Goal: Task Accomplishment & Management: Manage account settings

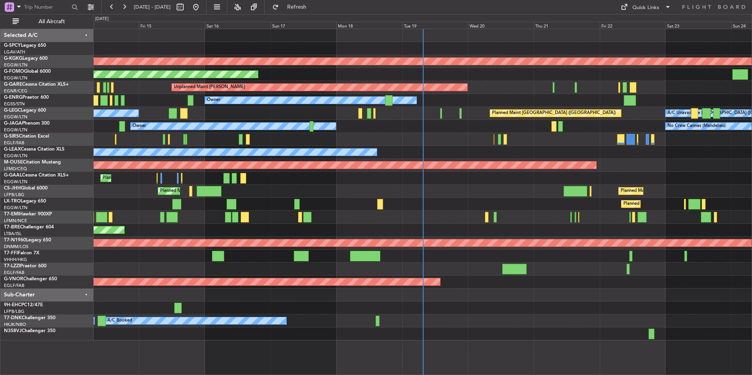
click at [263, 217] on div "AOG Maint [GEOGRAPHIC_DATA] (Ataturk) Planned Maint Windsor Locks ([PERSON_NAME…" at bounding box center [423, 184] width 658 height 311
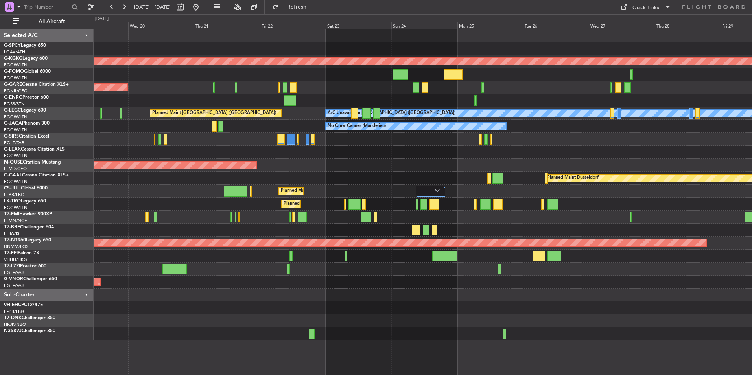
click at [263, 203] on div "AOG Maint [GEOGRAPHIC_DATA] (Ataturk) Unplanned Maint [PERSON_NAME] Owner A/C U…" at bounding box center [423, 184] width 658 height 311
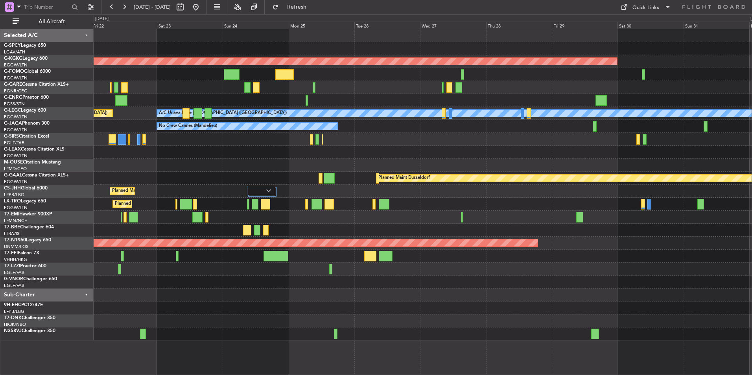
click at [292, 167] on div "AOG Maint [GEOGRAPHIC_DATA] (Ataturk) Unplanned Maint [PERSON_NAME] A/C Unavail…" at bounding box center [423, 184] width 658 height 311
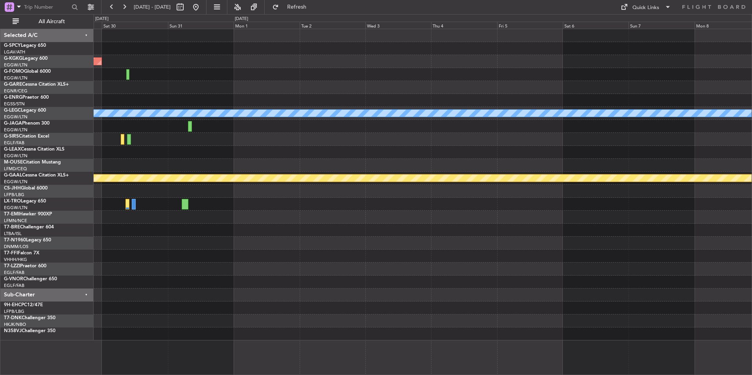
click at [371, 196] on div "AOG Maint [GEOGRAPHIC_DATA] (Ataturk) A/C Unavailable [GEOGRAPHIC_DATA] ([GEOGR…" at bounding box center [423, 184] width 658 height 311
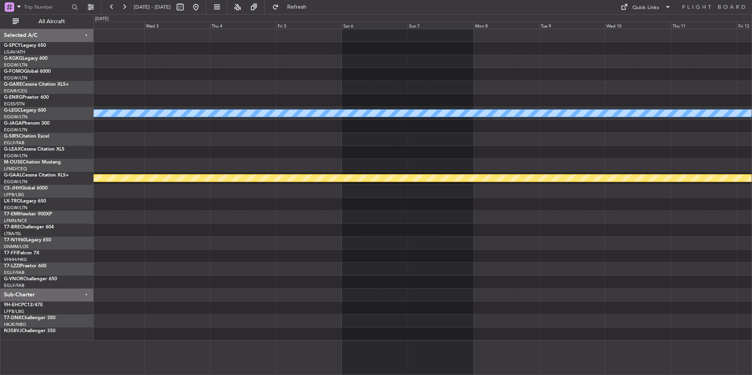
click at [361, 226] on div "A/C Unavailable [GEOGRAPHIC_DATA] ([GEOGRAPHIC_DATA]) Planned [GEOGRAPHIC_DATA]" at bounding box center [423, 184] width 658 height 311
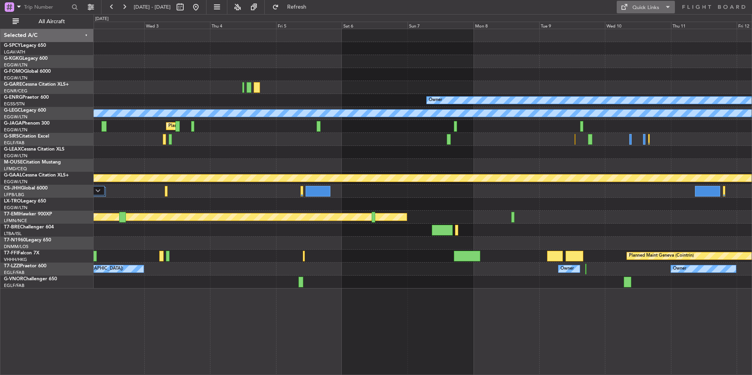
click at [640, 7] on div "Quick Links" at bounding box center [645, 8] width 27 height 8
click at [645, 23] on button "Trip Builder" at bounding box center [645, 26] width 59 height 19
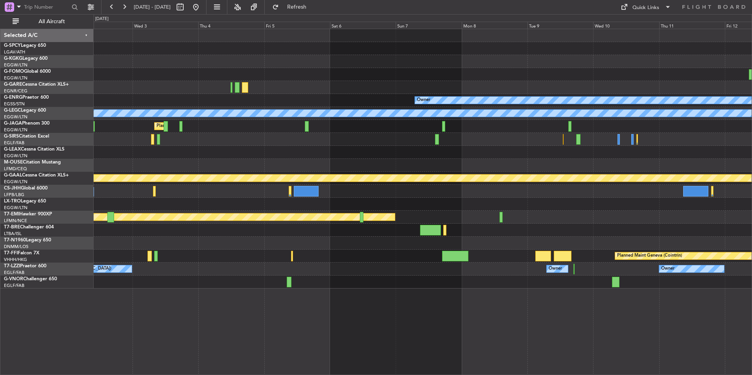
click at [437, 169] on div "Owner A/C Unavailable [GEOGRAPHIC_DATA] ([GEOGRAPHIC_DATA]) Planned Maint [GEOG…" at bounding box center [423, 158] width 658 height 259
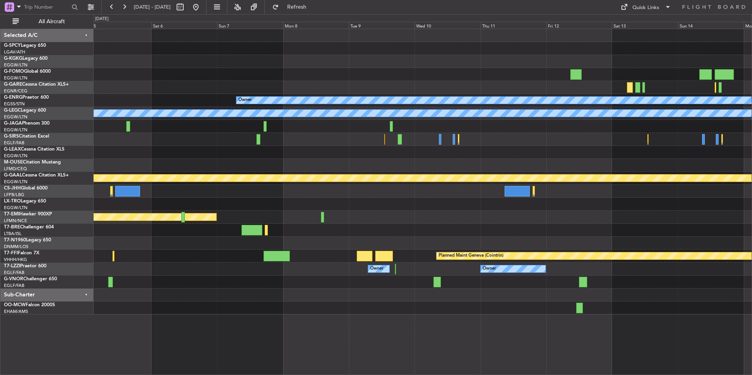
click at [357, 211] on div "Planned Maint Chester" at bounding box center [423, 217] width 658 height 13
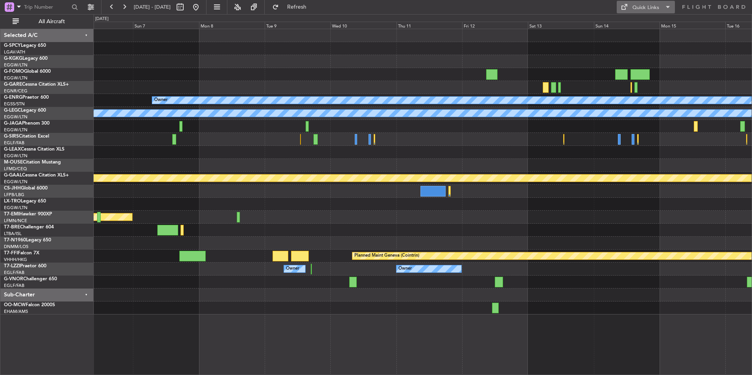
click at [628, 11] on span at bounding box center [623, 6] width 9 height 9
click at [636, 24] on button "Trip Builder" at bounding box center [645, 26] width 59 height 19
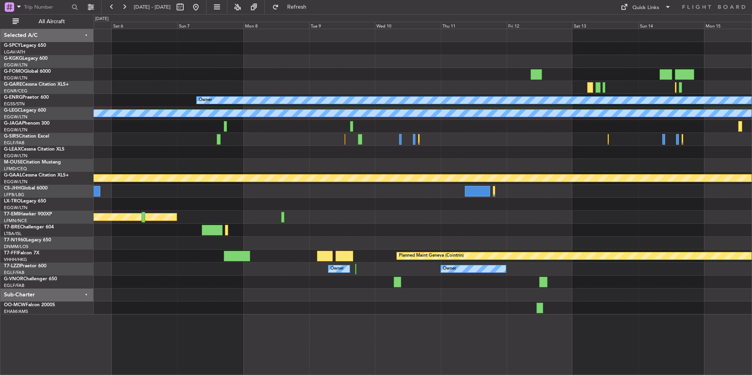
click at [745, 114] on div "Owner A/C Unavailable [GEOGRAPHIC_DATA] ([GEOGRAPHIC_DATA]) Planned Maint [GEOG…" at bounding box center [423, 171] width 658 height 285
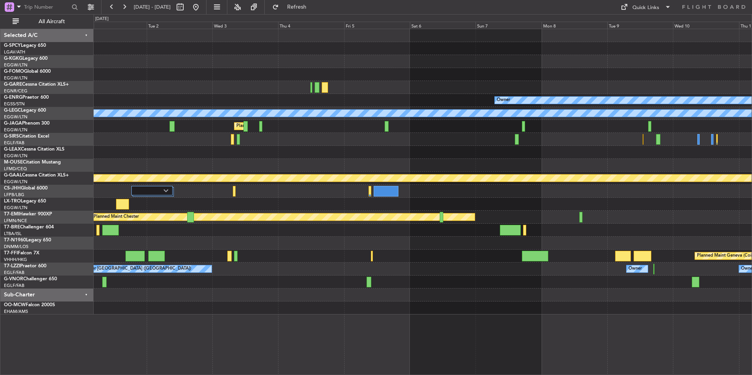
click at [713, 139] on div at bounding box center [423, 139] width 658 height 13
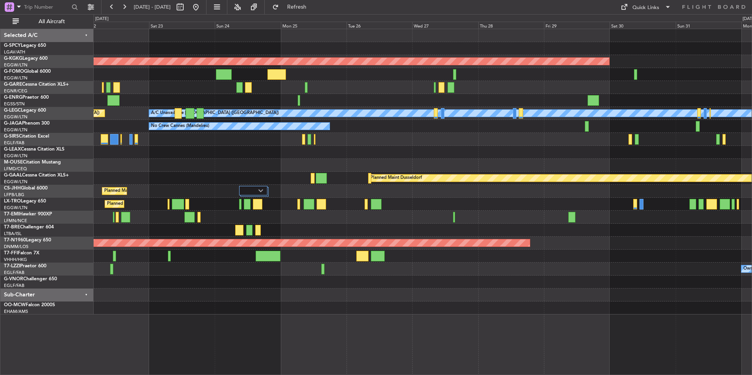
click at [630, 132] on div "No Crew Cannes (Mandelieu) Planned Maint [GEOGRAPHIC_DATA] ([GEOGRAPHIC_DATA])" at bounding box center [423, 126] width 658 height 13
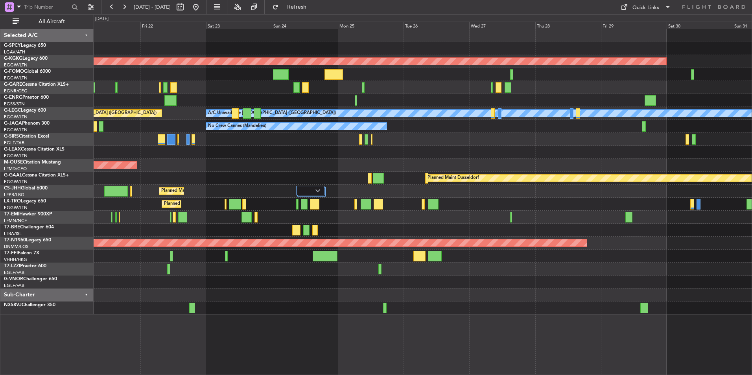
click at [365, 156] on div at bounding box center [423, 152] width 658 height 13
click at [634, 8] on div "Quick Links" at bounding box center [645, 8] width 27 height 8
click at [646, 27] on button "Trip Builder" at bounding box center [645, 26] width 59 height 19
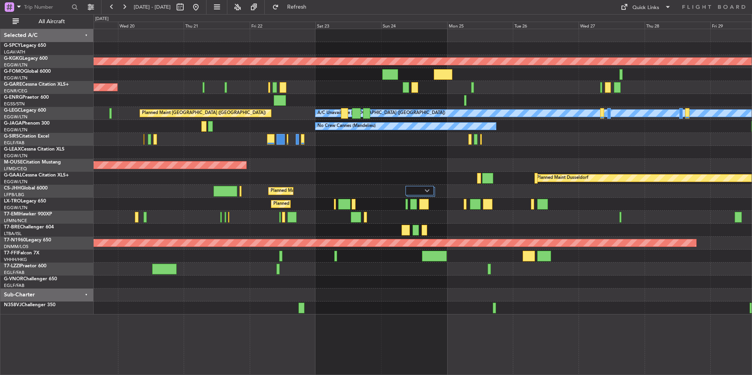
click at [320, 153] on div "AOG Maint [GEOGRAPHIC_DATA] (Ataturk) Unplanned Maint [PERSON_NAME] Owner Plann…" at bounding box center [423, 171] width 658 height 285
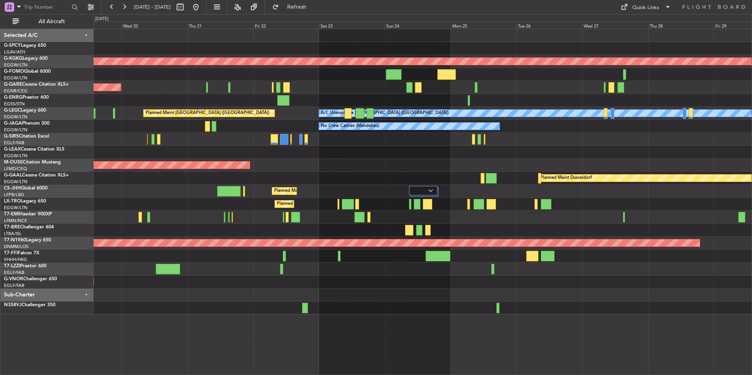
click at [329, 155] on div "Owner" at bounding box center [423, 152] width 658 height 13
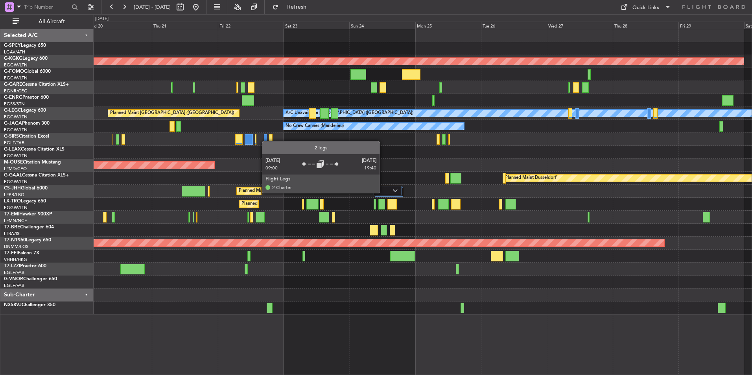
click at [383, 193] on div at bounding box center [387, 190] width 28 height 9
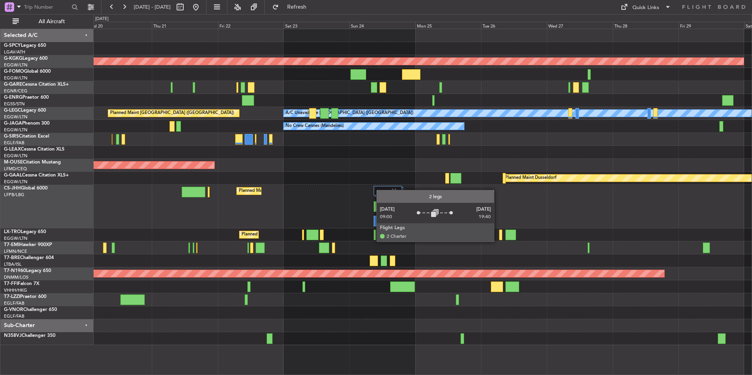
click at [380, 190] on div at bounding box center [387, 190] width 28 height 9
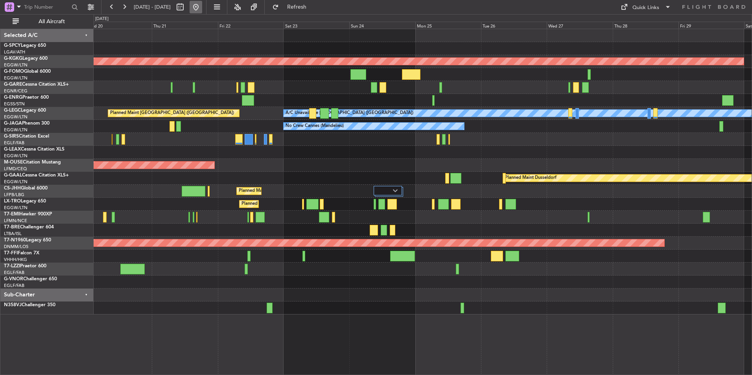
click at [202, 9] on button at bounding box center [195, 7] width 13 height 13
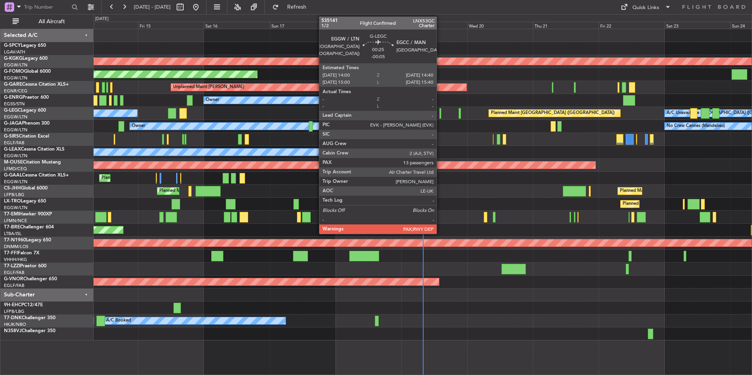
click at [440, 114] on div at bounding box center [440, 113] width 2 height 11
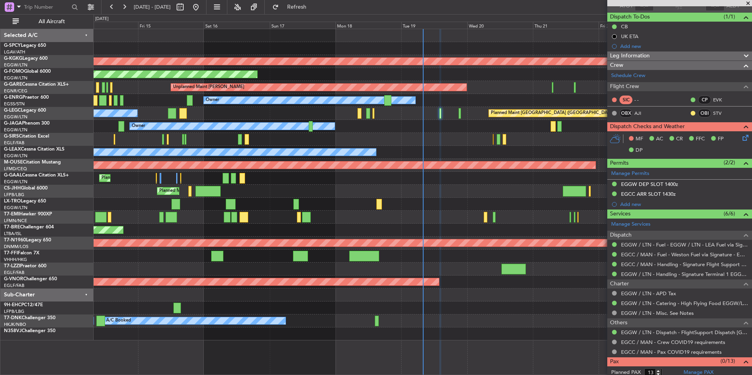
scroll to position [78, 0]
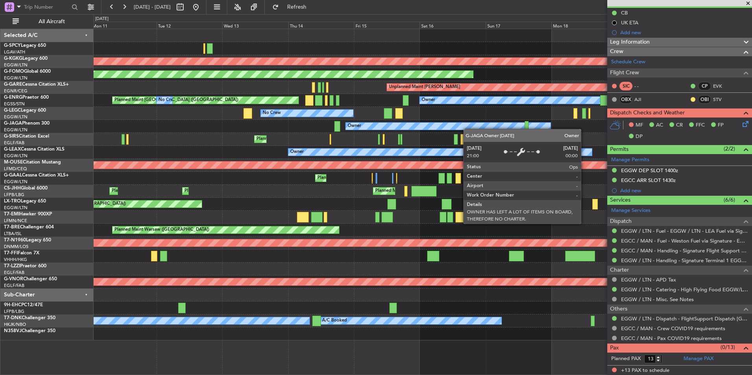
click at [510, 128] on div "AOG Maint [GEOGRAPHIC_DATA] (Ataturk) Planned Maint Windsor Locks ([PERSON_NAME…" at bounding box center [423, 184] width 658 height 311
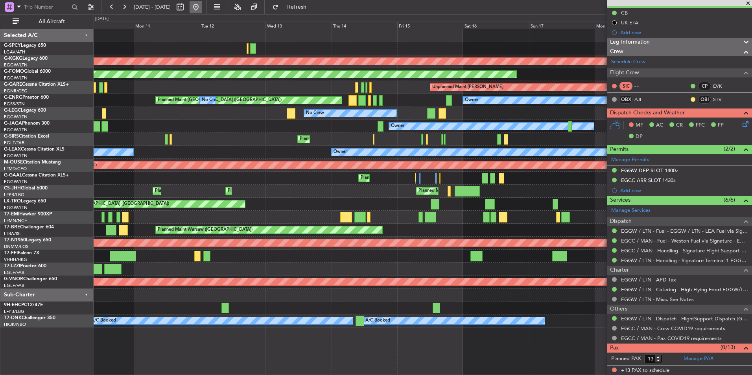
click at [202, 10] on button at bounding box center [195, 7] width 13 height 13
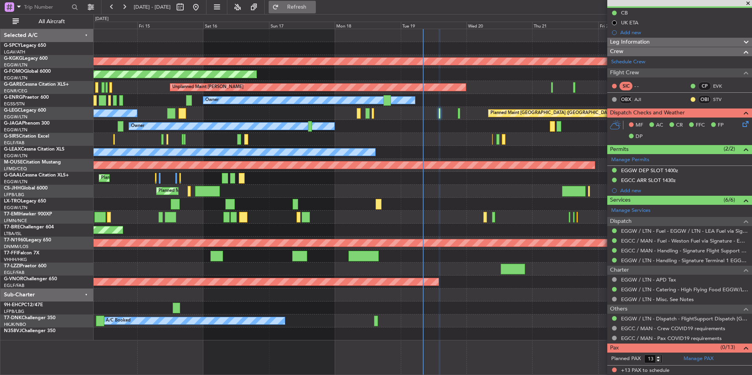
click at [316, 11] on button "Refresh" at bounding box center [291, 7] width 47 height 13
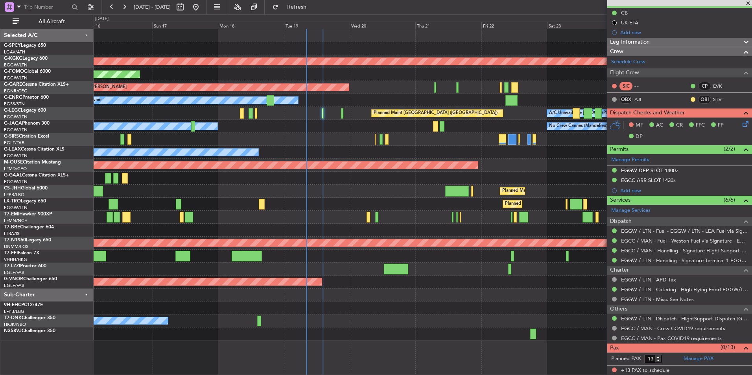
click at [338, 203] on div "AOG Maint [GEOGRAPHIC_DATA] (Ataturk) Planned Maint Windsor Locks ([PERSON_NAME…" at bounding box center [423, 184] width 658 height 311
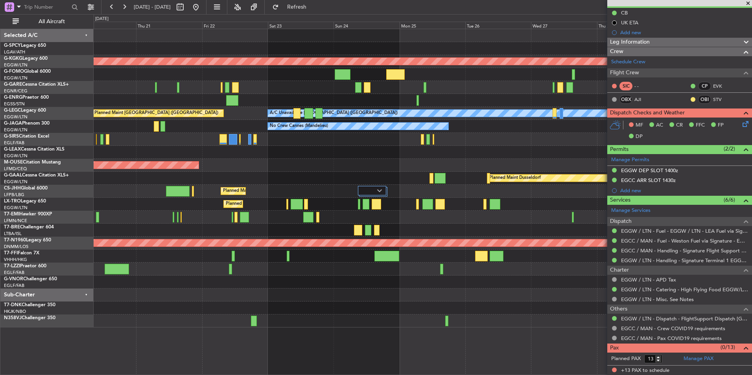
click at [284, 188] on div "AOG Maint [GEOGRAPHIC_DATA] (Ataturk) Unplanned Maint [PERSON_NAME] Owner A/C U…" at bounding box center [423, 178] width 658 height 298
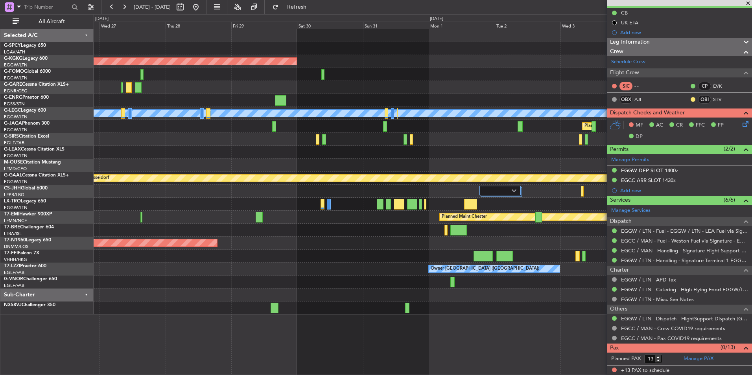
click at [227, 167] on div at bounding box center [423, 165] width 658 height 13
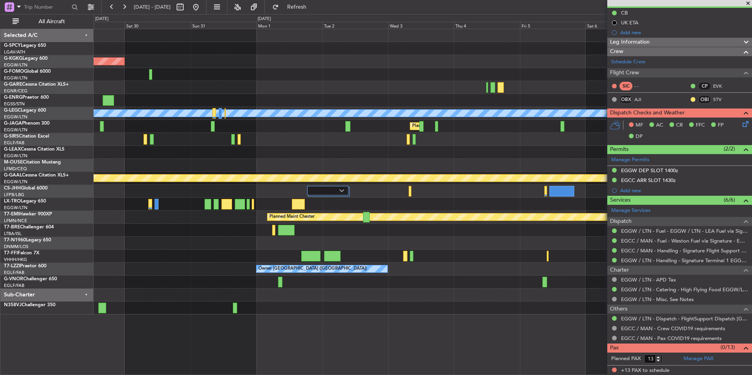
click at [333, 154] on div "AOG Maint [GEOGRAPHIC_DATA] (Ataturk) Owner A/C Unavailable [GEOGRAPHIC_DATA] (…" at bounding box center [423, 171] width 658 height 285
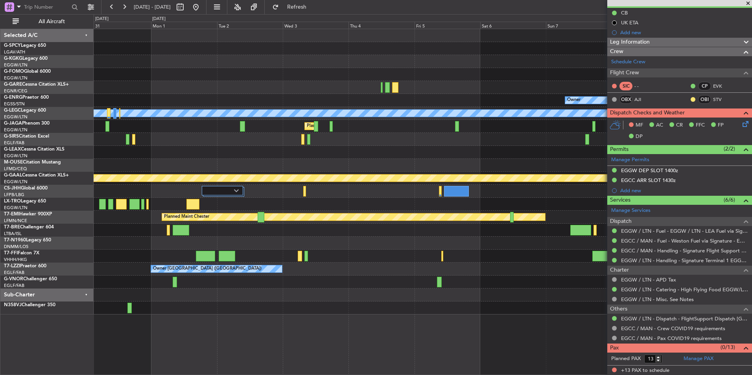
click at [387, 166] on div "AOG Maint [GEOGRAPHIC_DATA] (Ataturk) Owner A/C Unavailable [GEOGRAPHIC_DATA] (…" at bounding box center [423, 171] width 658 height 285
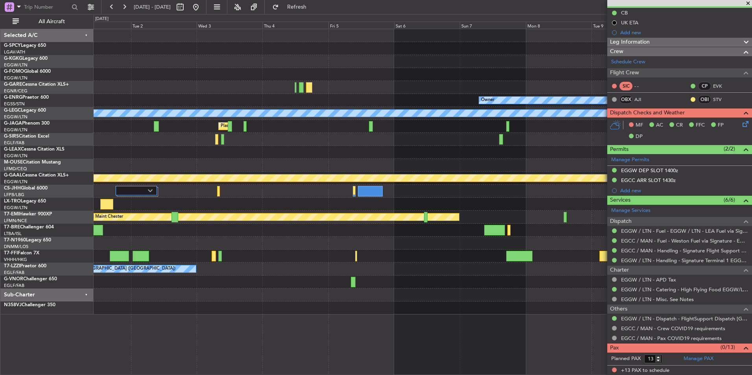
click at [328, 172] on div "AOG Maint [GEOGRAPHIC_DATA] (Ataturk) Owner A/C Unavailable [GEOGRAPHIC_DATA] (…" at bounding box center [423, 171] width 658 height 285
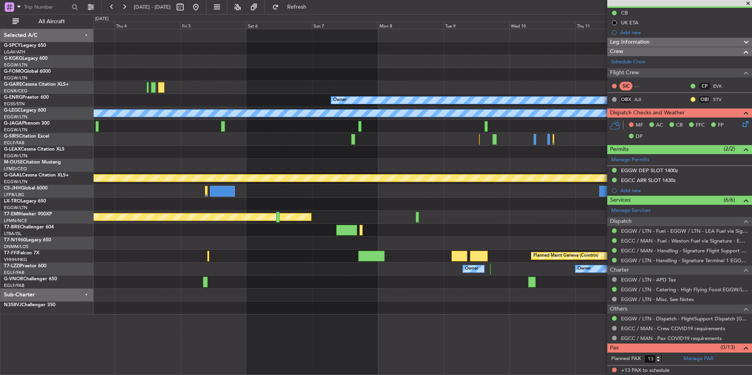
click at [276, 159] on div "Owner A/C Unavailable [GEOGRAPHIC_DATA] ([GEOGRAPHIC_DATA]) Planned Maint [GEOG…" at bounding box center [423, 171] width 658 height 285
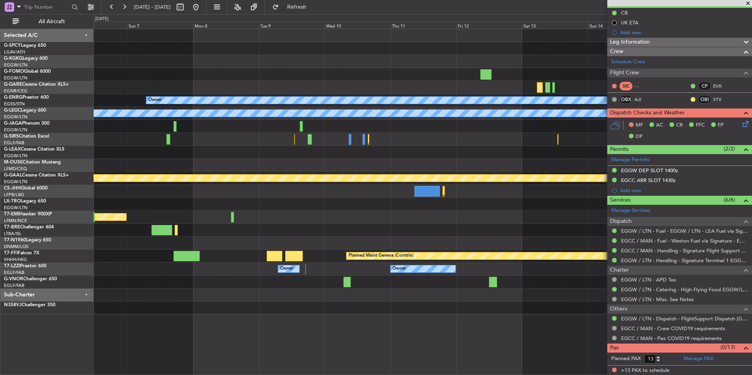
click at [284, 166] on div at bounding box center [423, 165] width 658 height 13
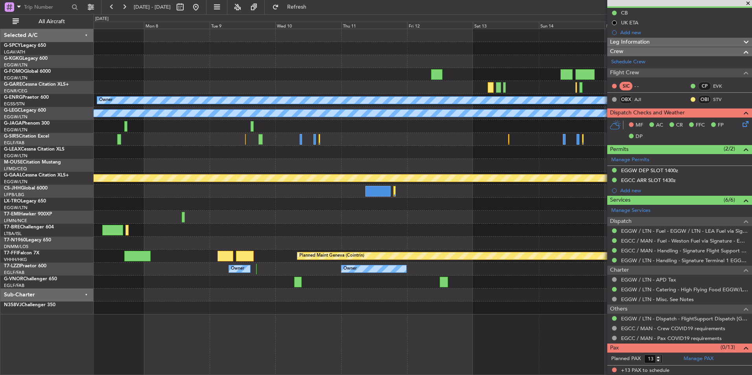
click at [352, 155] on div "Owner A/C Unavailable [GEOGRAPHIC_DATA] ([GEOGRAPHIC_DATA]) Planned [GEOGRAPHIC…" at bounding box center [423, 171] width 658 height 285
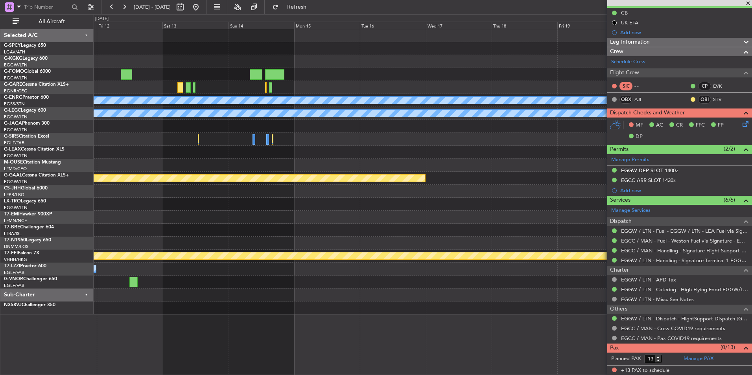
click at [308, 167] on div "Owner A/C Unavailable [GEOGRAPHIC_DATA] ([GEOGRAPHIC_DATA]) Planned [GEOGRAPHIC…" at bounding box center [423, 171] width 658 height 285
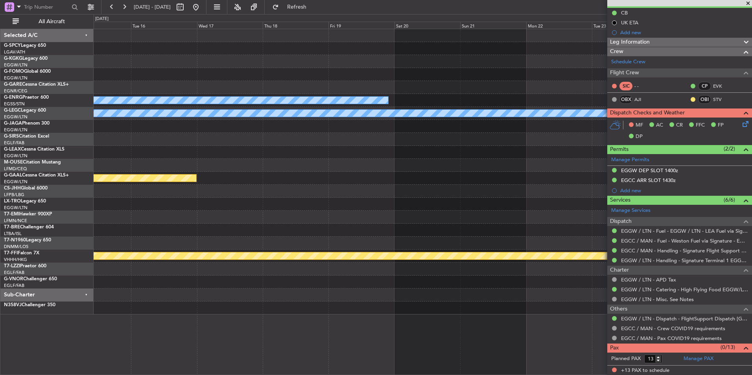
click at [165, 150] on div at bounding box center [423, 152] width 658 height 13
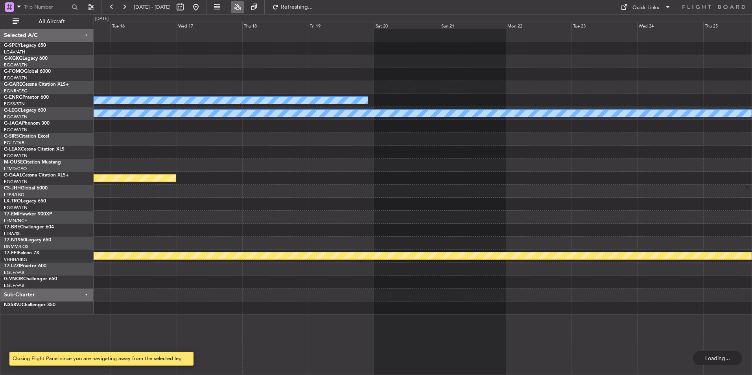
scroll to position [0, 0]
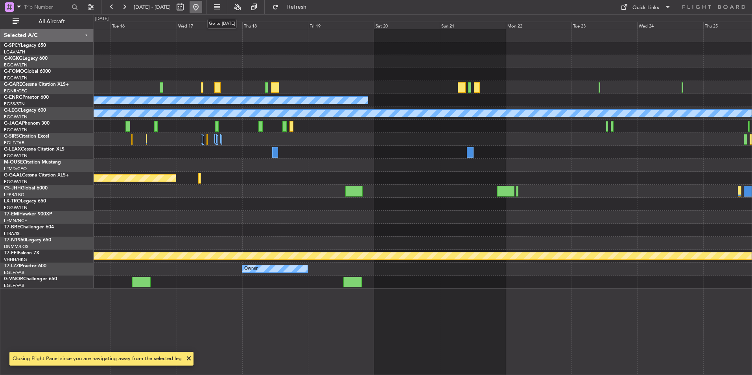
click at [202, 8] on button at bounding box center [195, 7] width 13 height 13
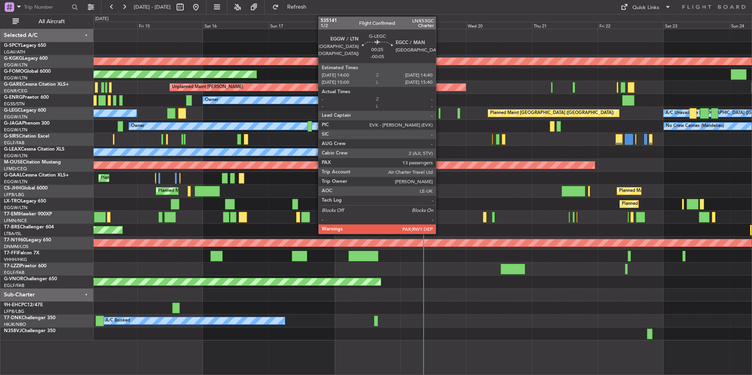
click at [439, 117] on div at bounding box center [439, 113] width 2 height 11
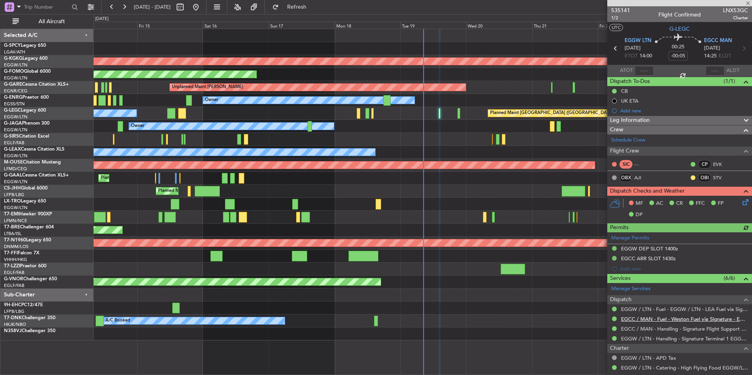
scroll to position [78, 0]
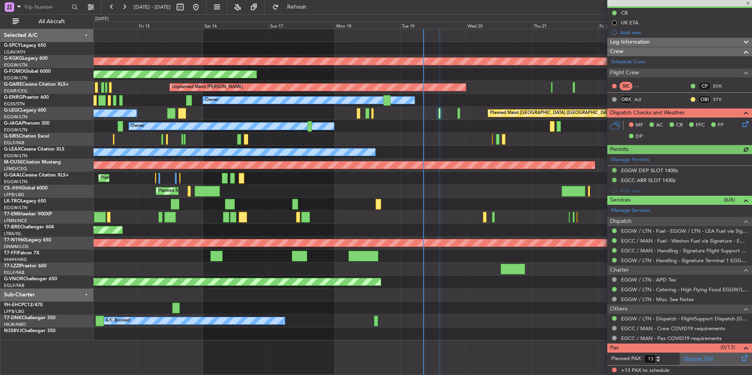
click at [695, 359] on link "Manage PAX" at bounding box center [698, 359] width 30 height 8
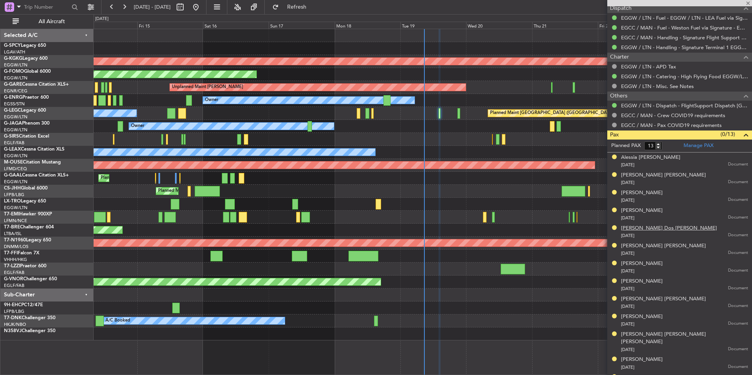
scroll to position [298, 0]
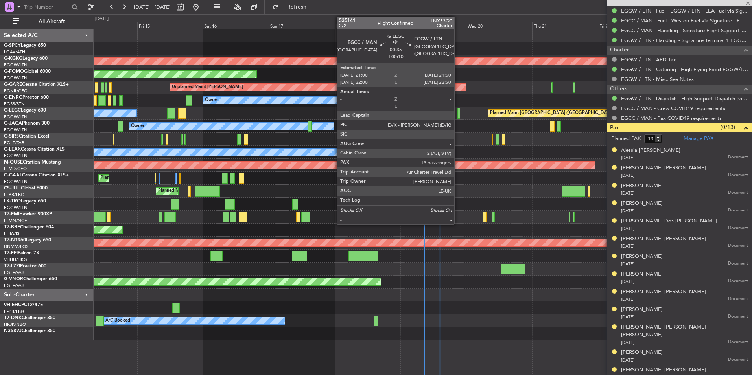
click at [458, 116] on div at bounding box center [458, 113] width 2 height 11
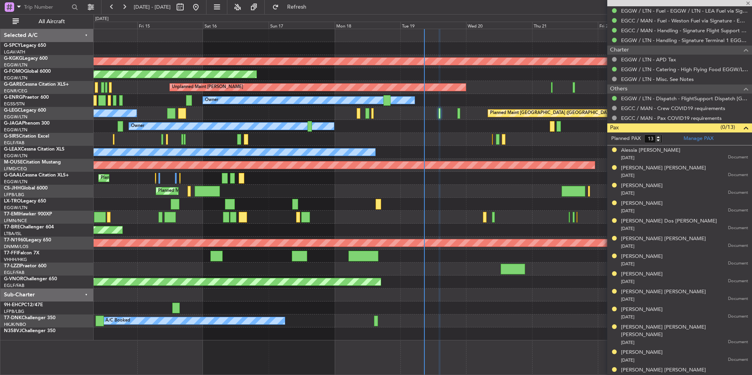
type input "+00:10"
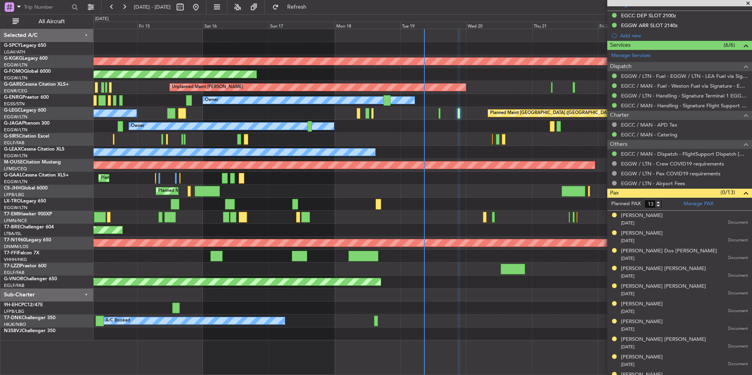
scroll to position [220, 0]
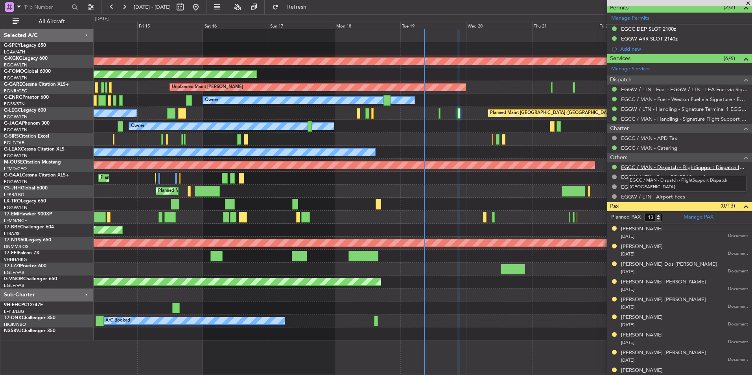
click at [672, 167] on link "EGCC / MAN - Dispatch - FlightSupport Dispatch [GEOGRAPHIC_DATA]" at bounding box center [684, 167] width 127 height 7
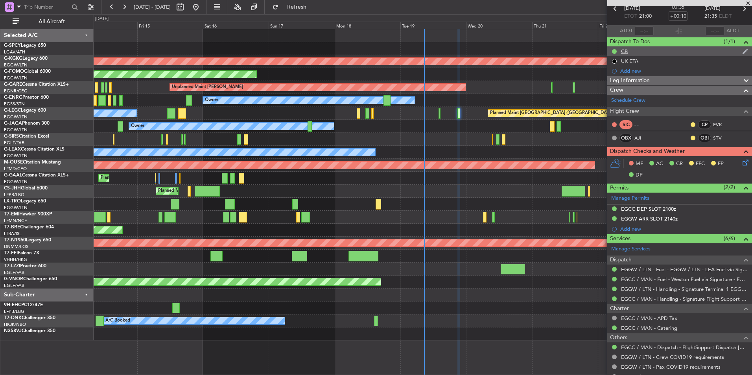
scroll to position [0, 0]
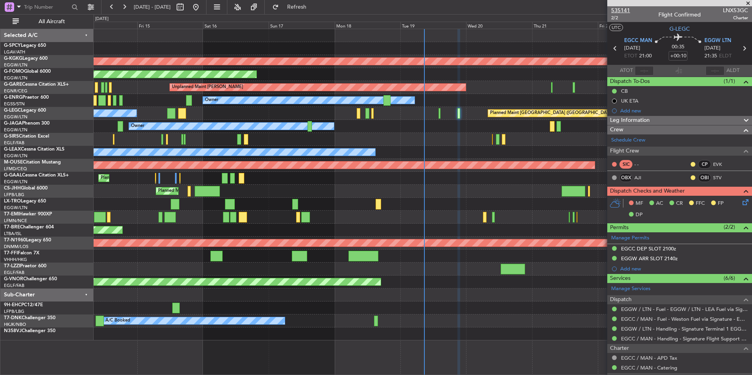
click at [627, 8] on span "535141" at bounding box center [620, 10] width 19 height 8
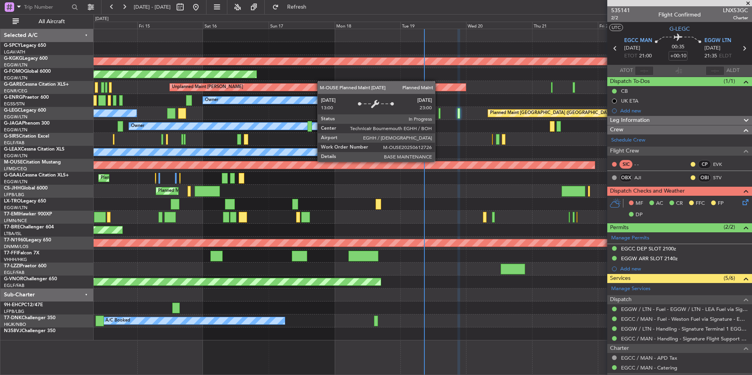
click at [329, 170] on div "Planned Maint Bournemouth" at bounding box center [423, 165] width 658 height 13
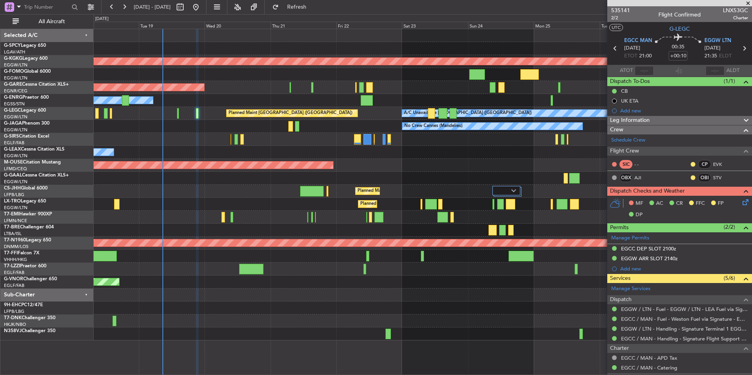
click at [261, 202] on div "AOG Maint [GEOGRAPHIC_DATA] (Ataturk) Planned Maint Windsor Locks ([PERSON_NAME…" at bounding box center [423, 184] width 658 height 311
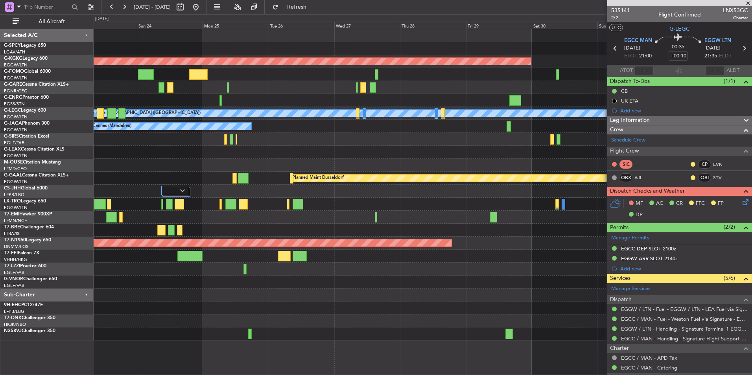
click at [232, 191] on div "AOG Maint [GEOGRAPHIC_DATA] (Ataturk) A/C Unavailable [GEOGRAPHIC_DATA] ([GEOGR…" at bounding box center [423, 184] width 658 height 311
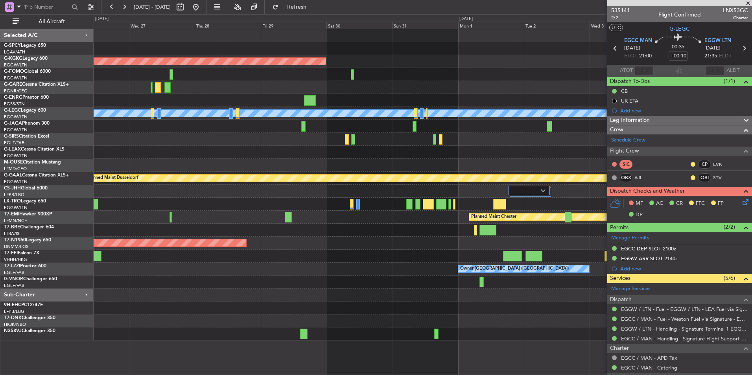
click at [333, 174] on div "AOG Maint [GEOGRAPHIC_DATA] (Ataturk) Owner A/C Unavailable [GEOGRAPHIC_DATA] (…" at bounding box center [423, 184] width 658 height 311
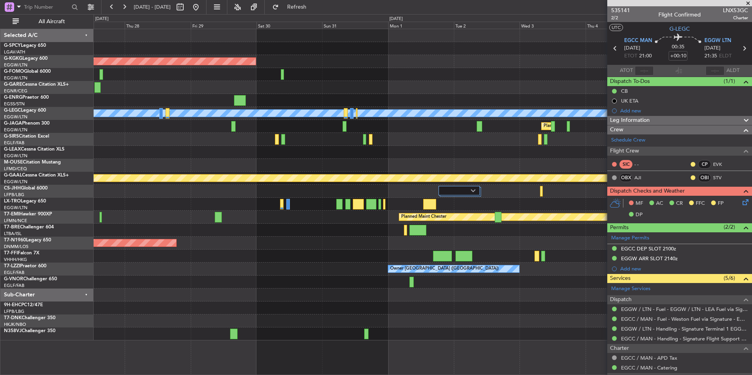
click at [298, 162] on div "AOG Maint [GEOGRAPHIC_DATA] (Ataturk) Owner A/C Unavailable [GEOGRAPHIC_DATA] (…" at bounding box center [423, 184] width 658 height 311
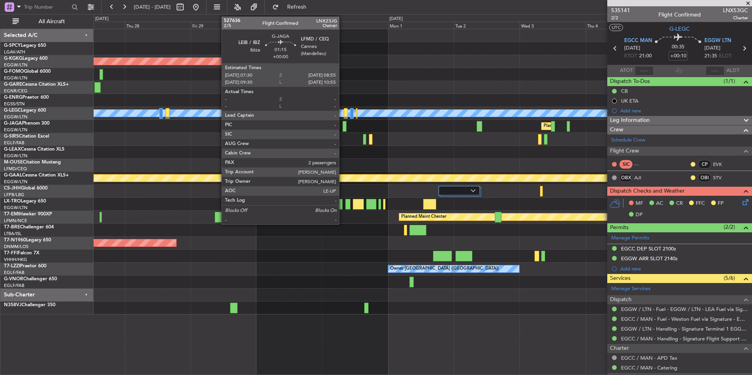
click at [342, 127] on div at bounding box center [344, 126] width 4 height 11
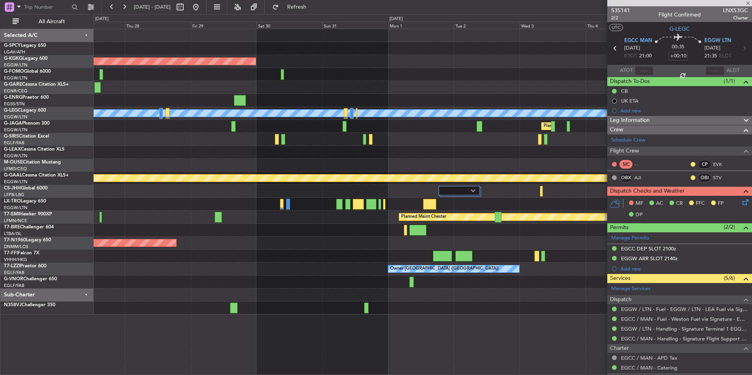
type input "2"
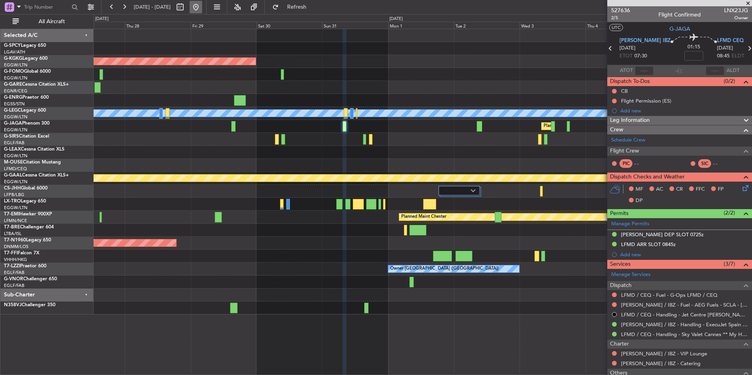
click at [202, 8] on button at bounding box center [195, 7] width 13 height 13
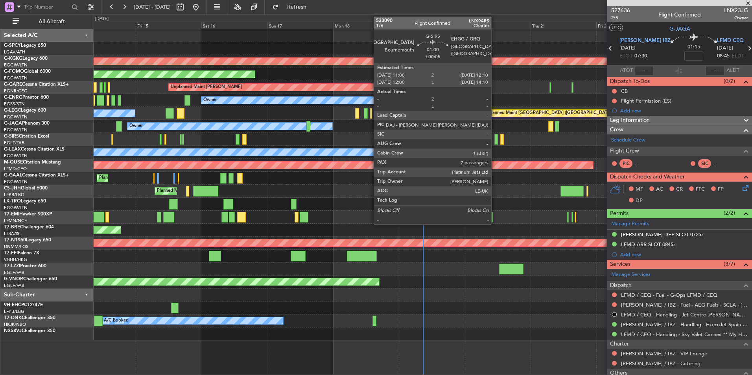
click at [495, 139] on div at bounding box center [496, 139] width 4 height 11
click at [491, 141] on div at bounding box center [490, 139] width 1 height 11
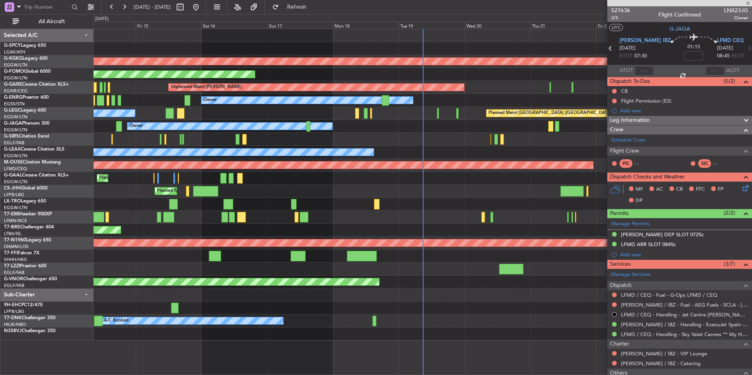
type input "-00:15"
type input "0"
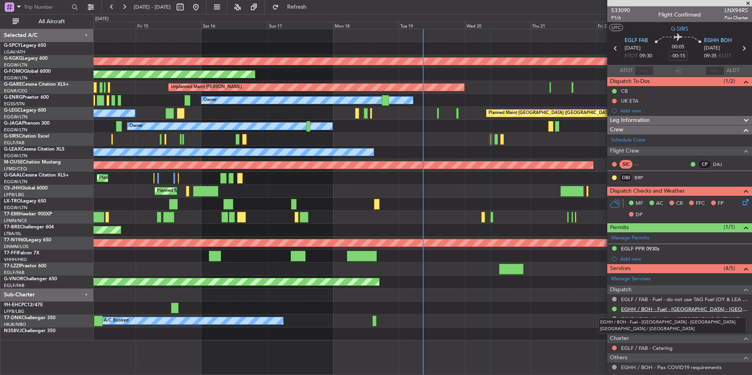
click at [688, 309] on link "EGHH / BOH - Fuel - [GEOGRAPHIC_DATA] - [GEOGRAPHIC_DATA] [GEOGRAPHIC_DATA] / […" at bounding box center [684, 309] width 127 height 7
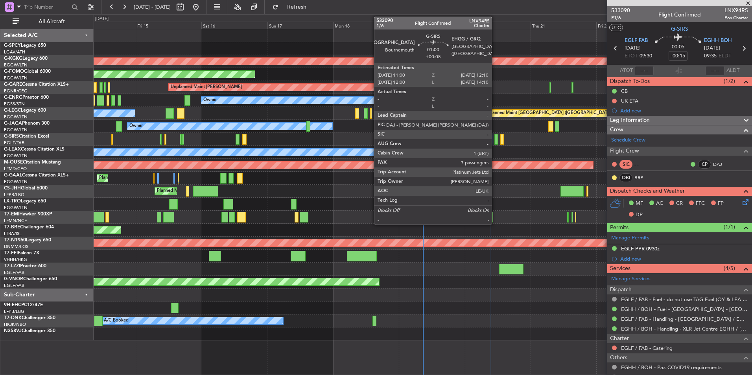
click at [495, 140] on div at bounding box center [496, 139] width 4 height 11
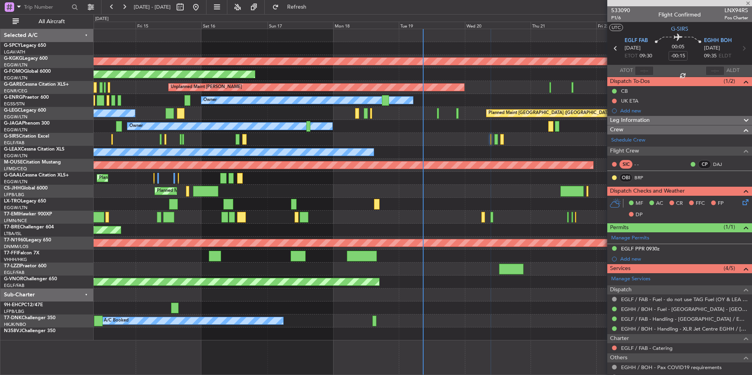
type input "+00:05"
type input "7"
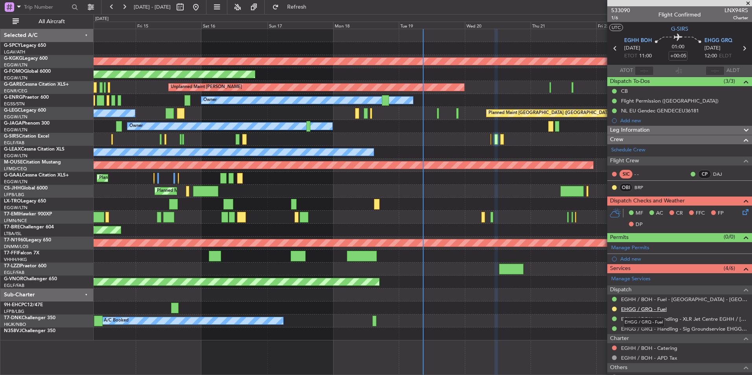
click at [658, 309] on link "EHGG / GRQ - Fuel" at bounding box center [644, 309] width 46 height 7
click at [313, 6] on span "Refresh" at bounding box center [296, 7] width 33 height 6
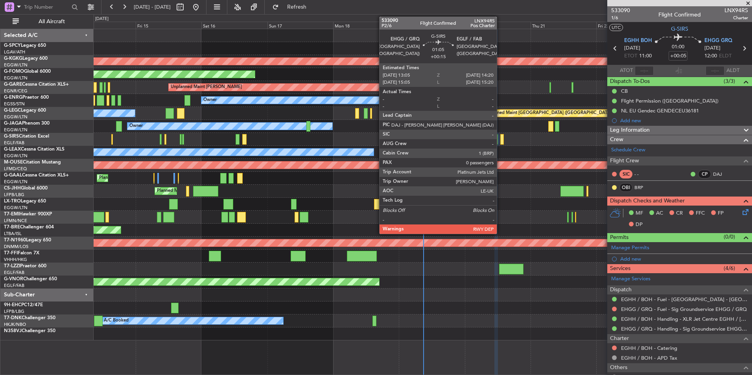
click at [500, 140] on div at bounding box center [502, 139] width 4 height 11
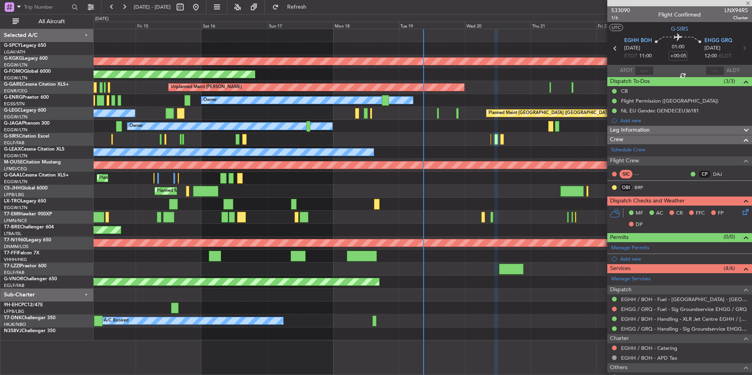
type input "+00:15"
type input "0"
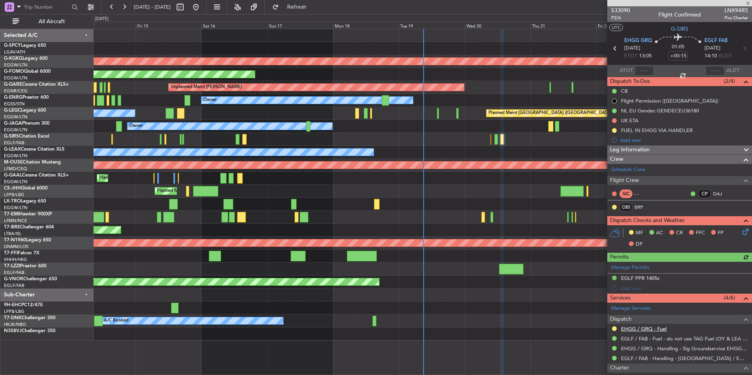
click at [653, 329] on link "EHGG / GRQ - Fuel" at bounding box center [644, 328] width 46 height 7
click at [316, 1] on button "Refresh" at bounding box center [291, 7] width 47 height 13
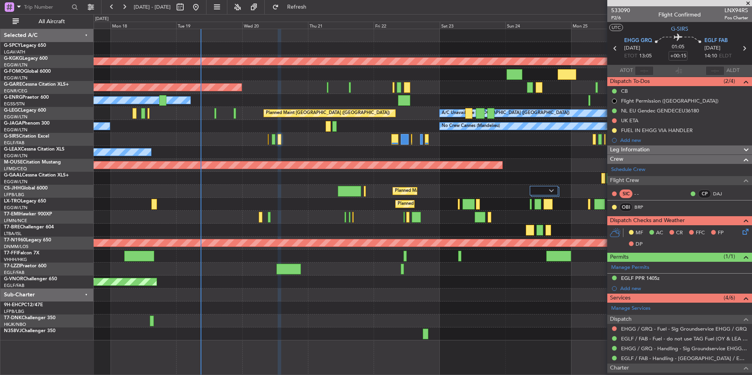
click at [239, 136] on div at bounding box center [423, 139] width 658 height 13
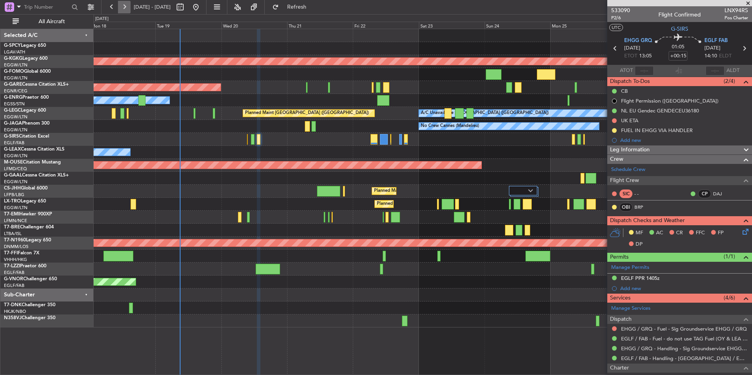
click at [123, 3] on button at bounding box center [124, 7] width 13 height 13
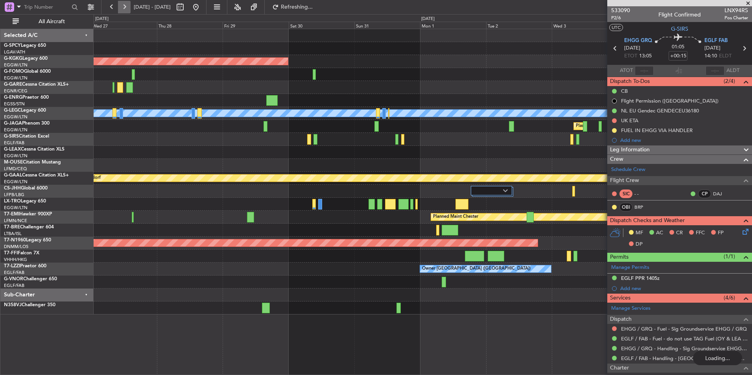
click at [123, 3] on button at bounding box center [124, 7] width 13 height 13
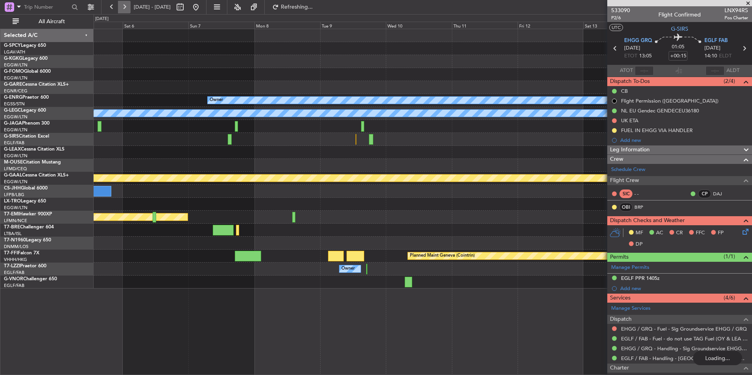
click at [125, 3] on button at bounding box center [124, 7] width 13 height 13
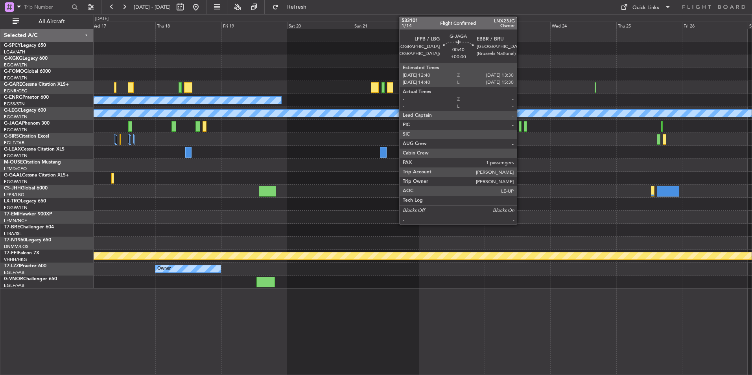
click at [520, 127] on div at bounding box center [519, 126] width 2 height 11
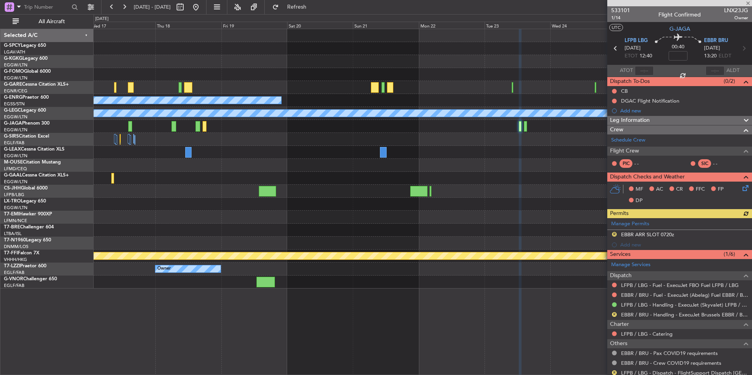
scroll to position [42, 0]
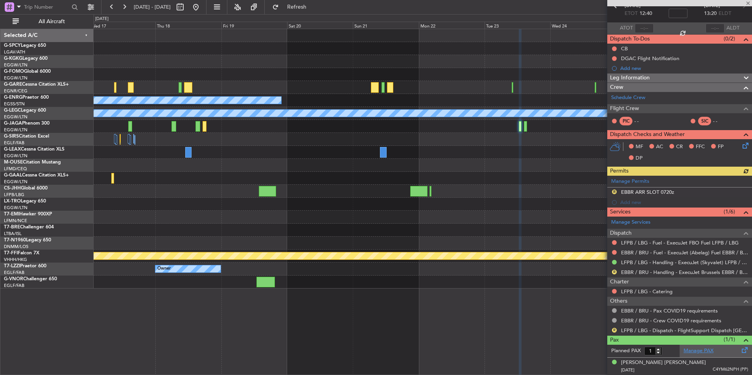
click at [690, 349] on link "Manage PAX" at bounding box center [698, 351] width 30 height 8
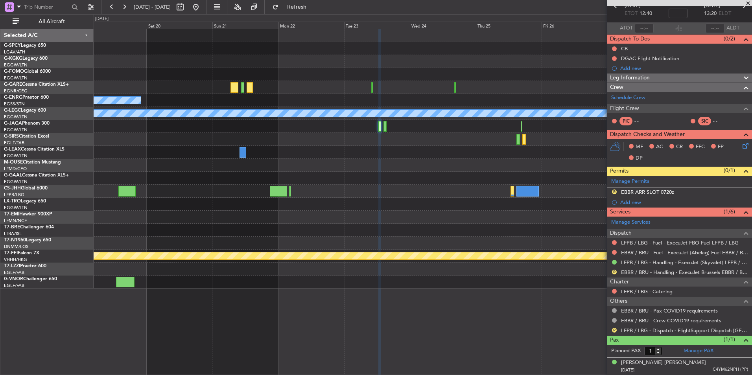
click at [356, 176] on div "Owner A/C Unavailable [GEOGRAPHIC_DATA] ([GEOGRAPHIC_DATA]) Planned [GEOGRAPHIC…" at bounding box center [423, 158] width 658 height 259
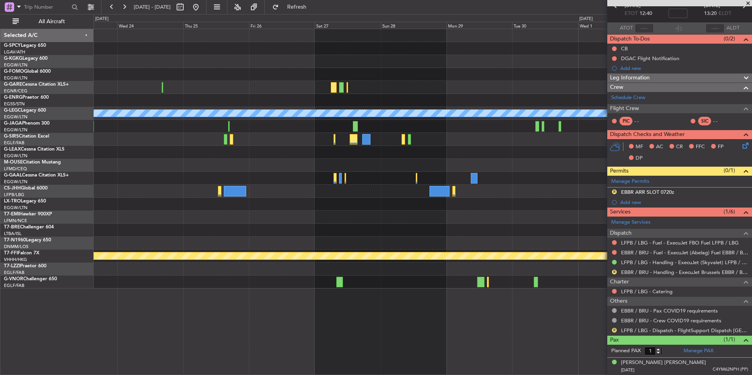
click at [449, 137] on div "A/C Unavailable [GEOGRAPHIC_DATA] ([GEOGRAPHIC_DATA]) Planned Maint Geneva ([GE…" at bounding box center [423, 158] width 658 height 259
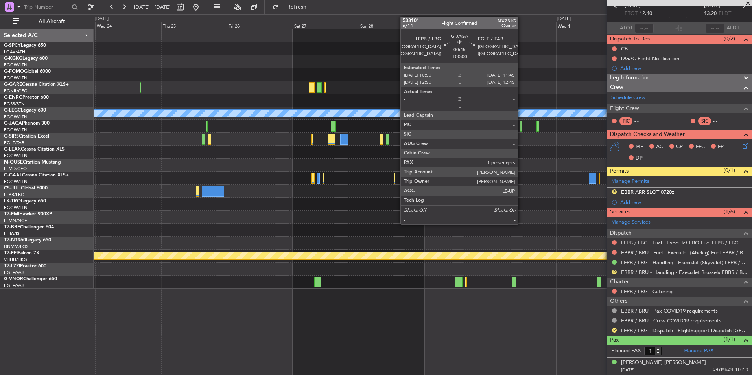
click at [521, 125] on div at bounding box center [520, 126] width 3 height 11
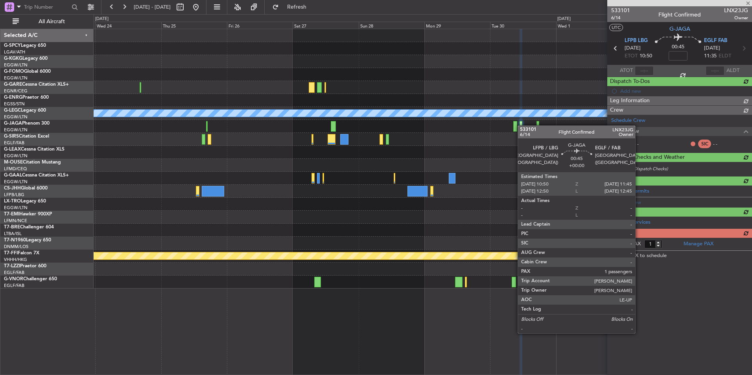
scroll to position [0, 0]
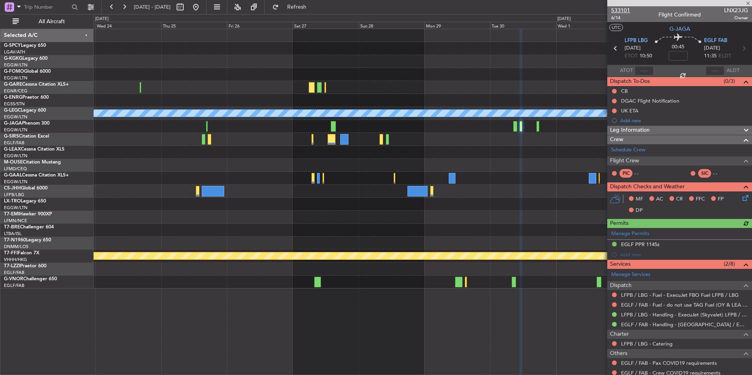
click at [627, 8] on span "533101" at bounding box center [620, 10] width 19 height 8
click at [316, 2] on button "Refresh" at bounding box center [291, 7] width 47 height 13
type input "0"
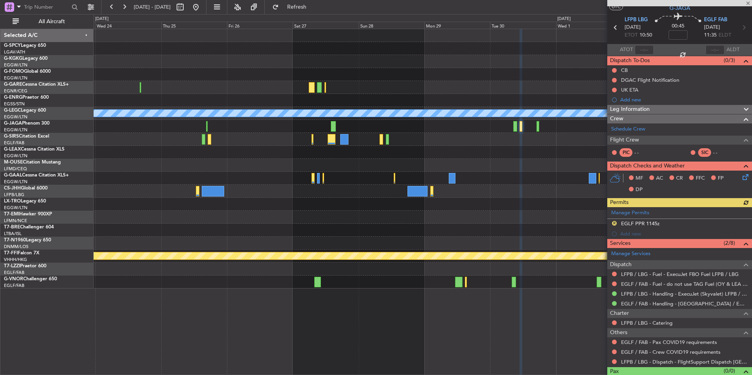
scroll to position [35, 0]
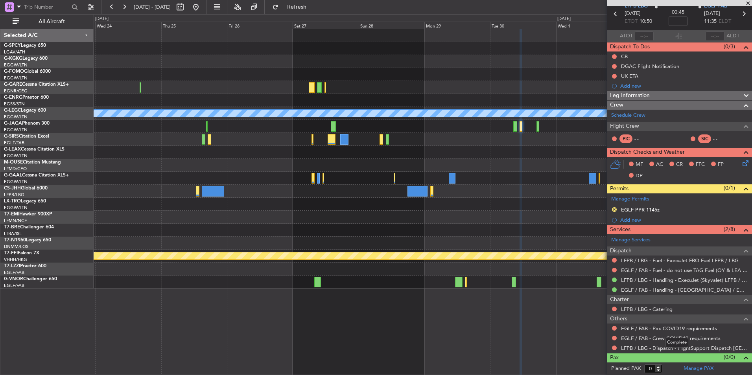
click at [689, 349] on mat-tooltip-component "Complete" at bounding box center [677, 342] width 34 height 21
click at [641, 346] on link "LFPB / LBG - Dispatch - FlightSupport Dispatch [GEOGRAPHIC_DATA]" at bounding box center [684, 348] width 127 height 7
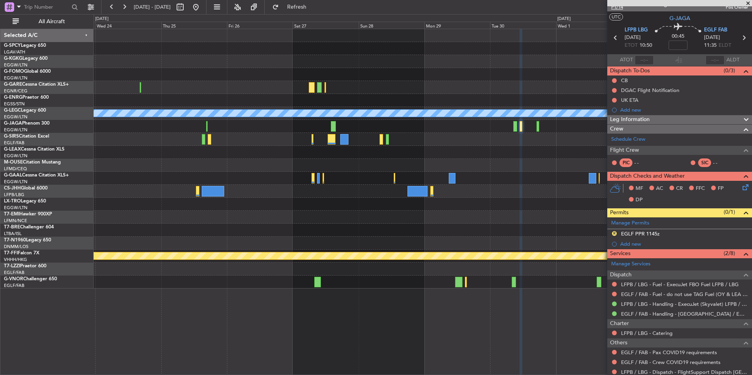
scroll to position [0, 0]
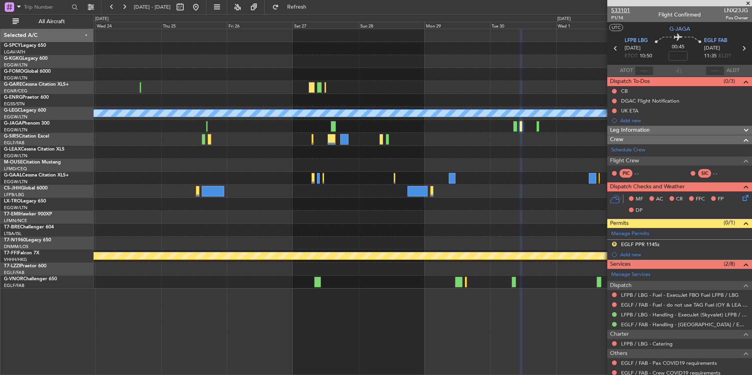
click at [622, 9] on span "533101" at bounding box center [620, 10] width 19 height 8
click at [186, 4] on button at bounding box center [180, 7] width 13 height 13
select select "9"
select select "2025"
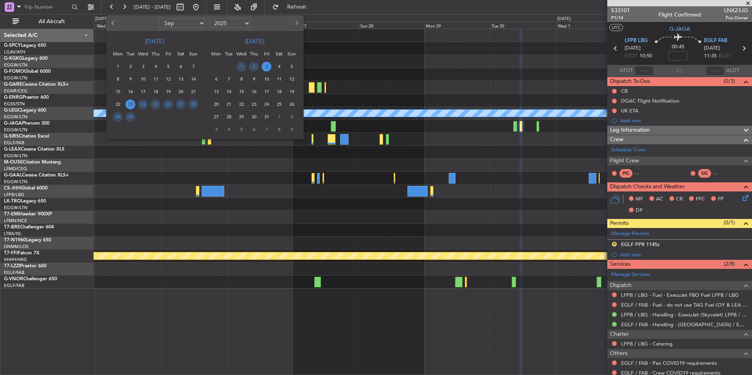
click at [219, 4] on div at bounding box center [376, 187] width 752 height 375
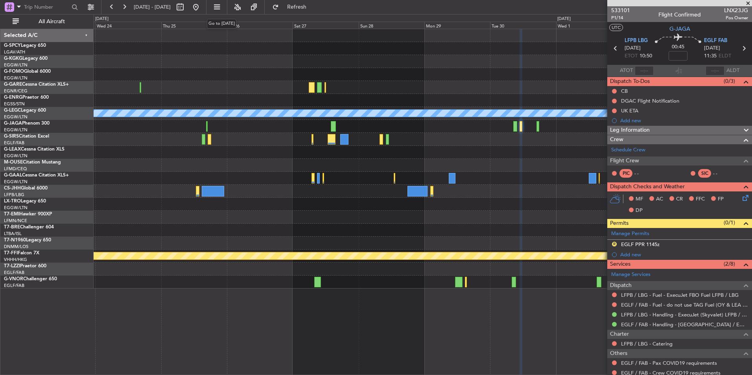
click at [202, 4] on button at bounding box center [195, 7] width 13 height 13
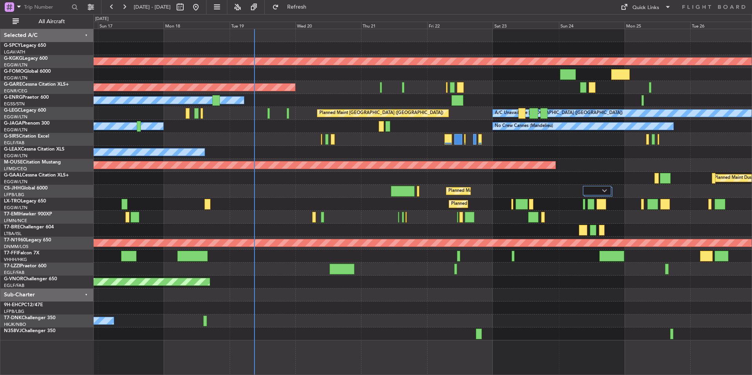
click at [284, 217] on div "AOG Maint [GEOGRAPHIC_DATA] (Ataturk) Planned Maint Windsor Locks ([PERSON_NAME…" at bounding box center [423, 184] width 658 height 311
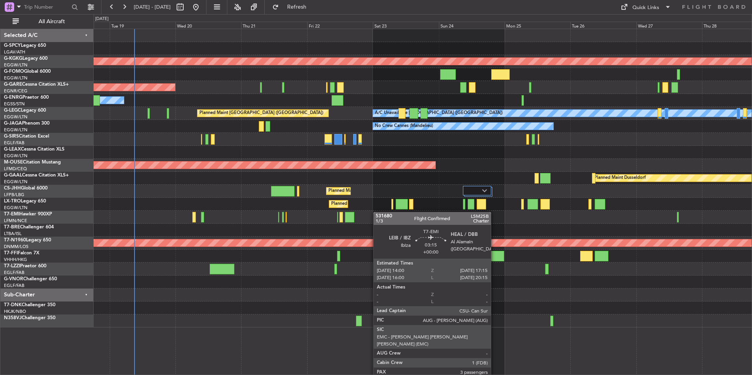
click at [332, 220] on div "AOG Maint [GEOGRAPHIC_DATA] (Ataturk) Planned Maint Windsor Locks ([PERSON_NAME…" at bounding box center [423, 178] width 658 height 298
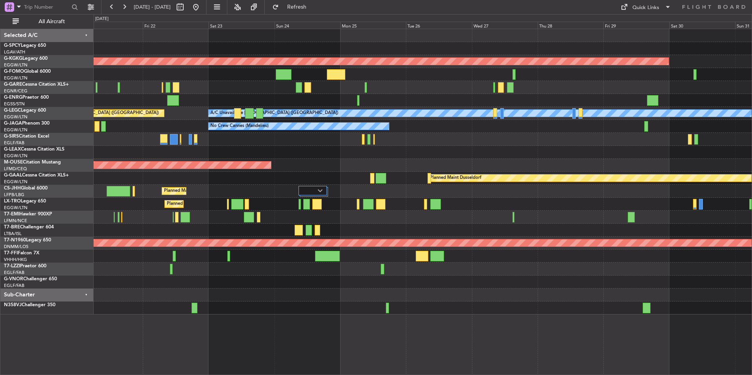
click at [177, 211] on div "AOG Maint [GEOGRAPHIC_DATA] (Ataturk) Unplanned Maint [PERSON_NAME] Owner A/C U…" at bounding box center [423, 171] width 658 height 285
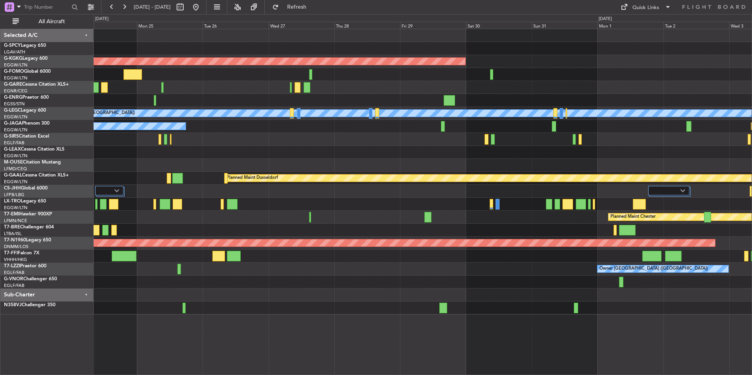
click at [241, 222] on div "AOG Maint [GEOGRAPHIC_DATA] (Ataturk) A/C Unavailable [GEOGRAPHIC_DATA] ([GEOGR…" at bounding box center [423, 171] width 658 height 285
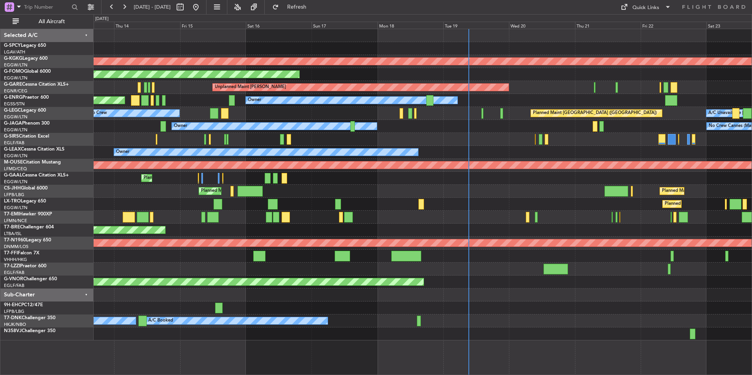
click at [667, 151] on div "AOG Maint [GEOGRAPHIC_DATA] (Ataturk) Planned Maint Windsor Locks ([PERSON_NAME…" at bounding box center [423, 184] width 658 height 311
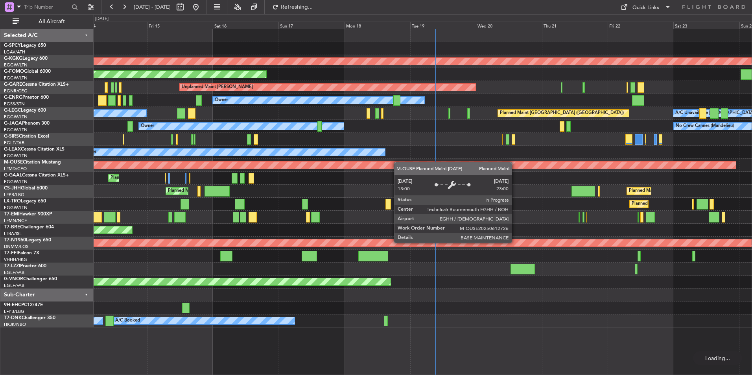
click at [197, 164] on div "AOG Maint [GEOGRAPHIC_DATA] (Ataturk) Planned Maint Windsor Locks ([PERSON_NAME…" at bounding box center [423, 178] width 658 height 298
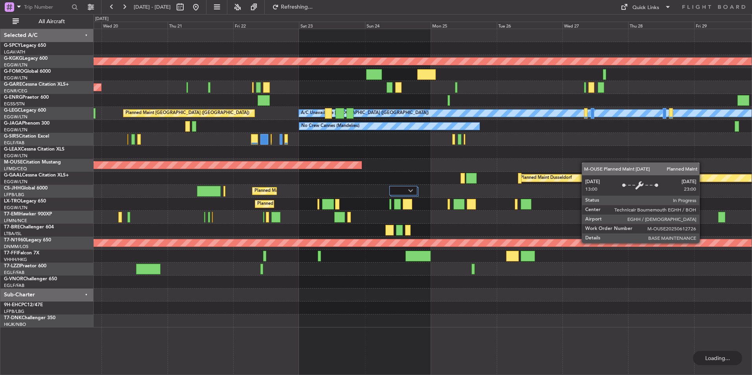
click at [351, 168] on div "Planned Maint Bournemouth" at bounding box center [423, 165] width 658 height 13
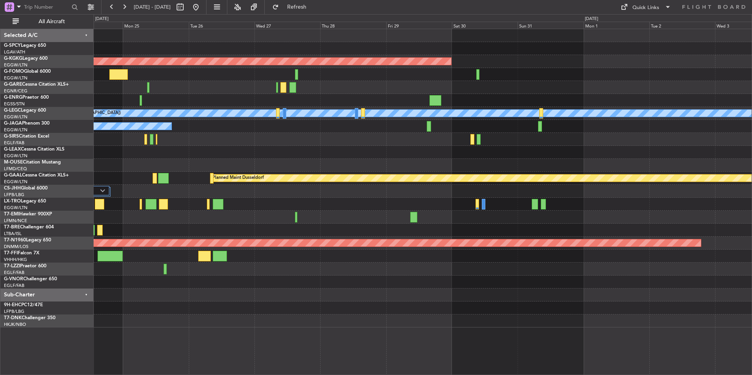
click at [331, 158] on div "AOG Maint [GEOGRAPHIC_DATA] (Ataturk) A/C Unavailable [GEOGRAPHIC_DATA] ([GEOGR…" at bounding box center [423, 178] width 658 height 298
click at [364, 170] on div "AOG Maint [GEOGRAPHIC_DATA] (Ataturk) A/C Unavailable [GEOGRAPHIC_DATA] ([GEOGR…" at bounding box center [423, 178] width 658 height 298
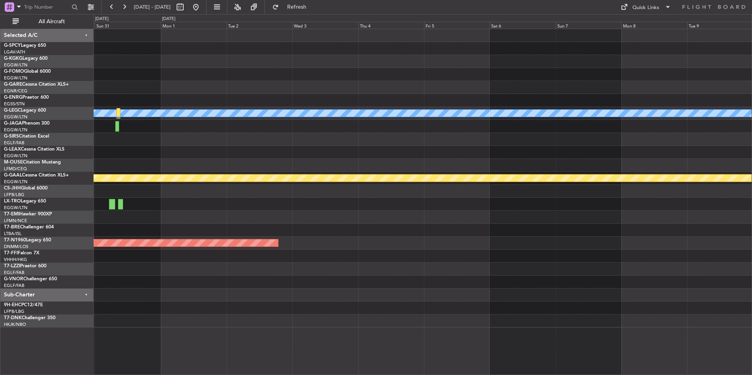
click at [402, 153] on div "AOG Maint [GEOGRAPHIC_DATA] (Ataturk) A/C Unavailable [GEOGRAPHIC_DATA] ([GEOGR…" at bounding box center [423, 178] width 658 height 298
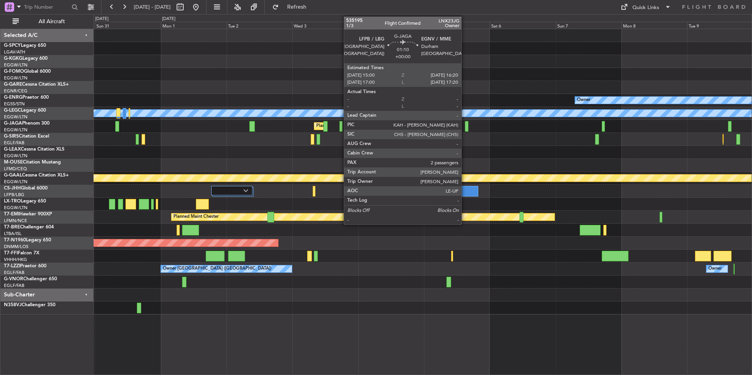
click at [465, 127] on div at bounding box center [467, 126] width 4 height 11
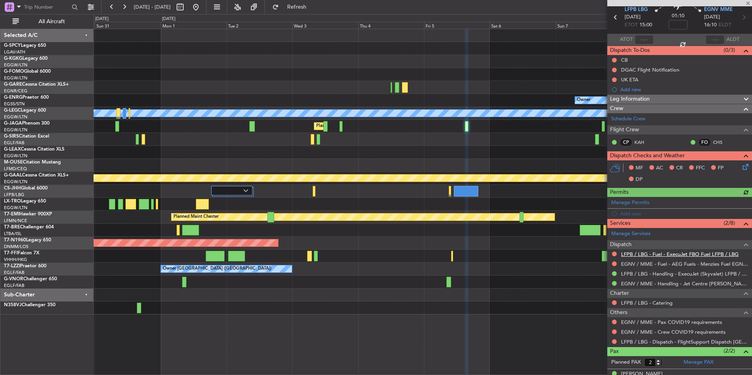
scroll to position [60, 0]
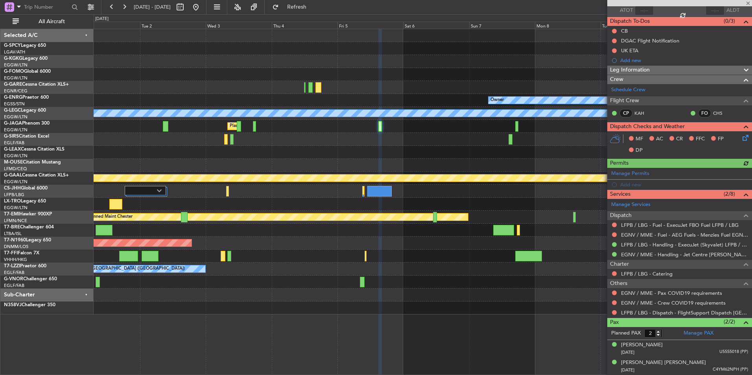
click at [461, 166] on div "AOG Maint [GEOGRAPHIC_DATA] (Ataturk) Owner A/C Unavailable [GEOGRAPHIC_DATA] (…" at bounding box center [423, 171] width 658 height 285
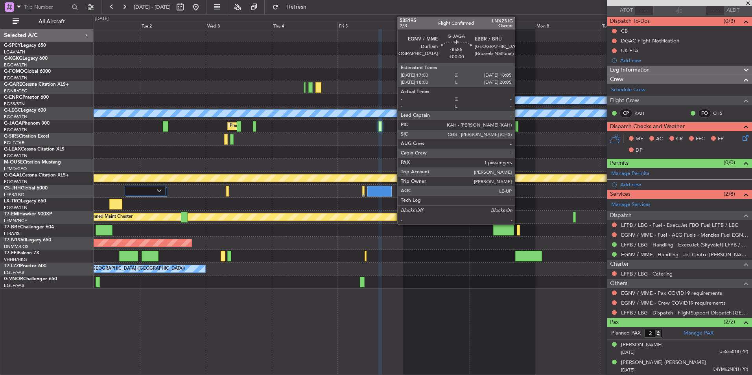
click at [518, 126] on div at bounding box center [516, 126] width 3 height 11
type input "1"
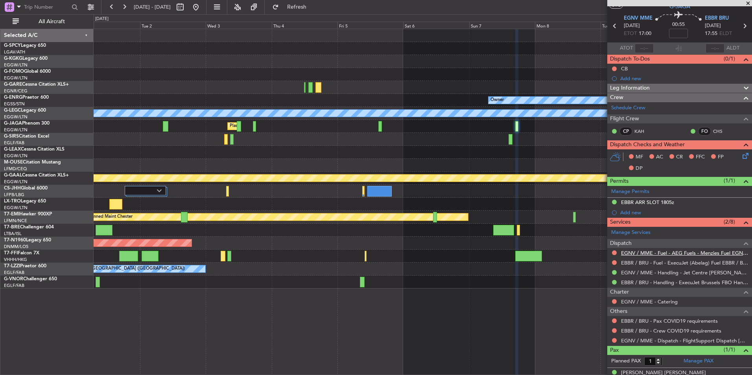
scroll to position [33, 0]
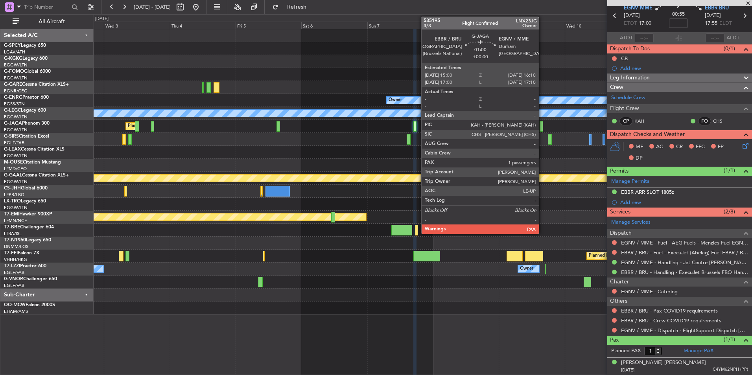
click at [542, 128] on div at bounding box center [541, 126] width 4 height 11
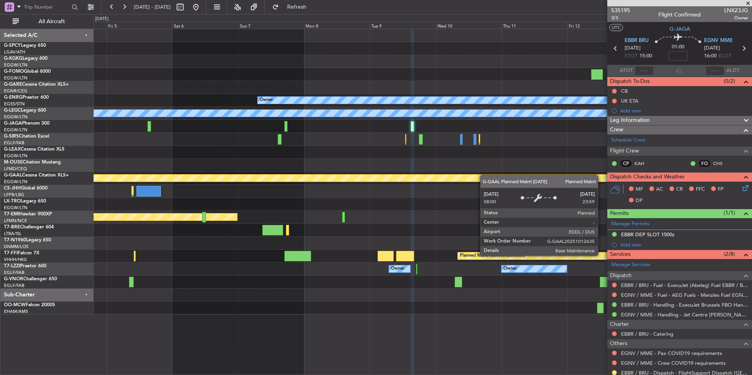
click at [452, 175] on div "Owner A/C Unavailable London (Luton) Planned Maint London (Luton) Planned Maint…" at bounding box center [423, 171] width 658 height 285
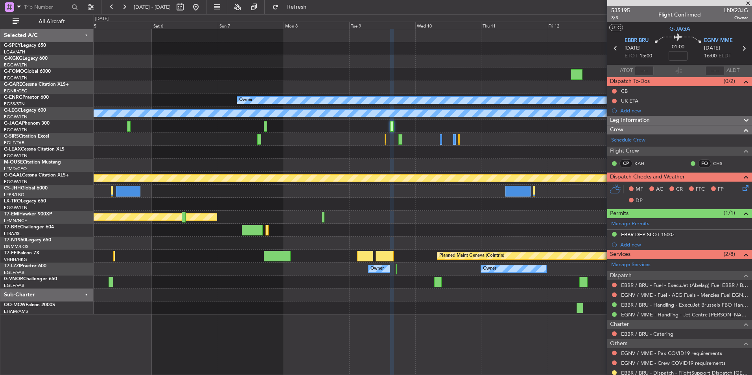
click at [446, 128] on div "Planned Maint [GEOGRAPHIC_DATA] ([GEOGRAPHIC_DATA])" at bounding box center [423, 126] width 658 height 13
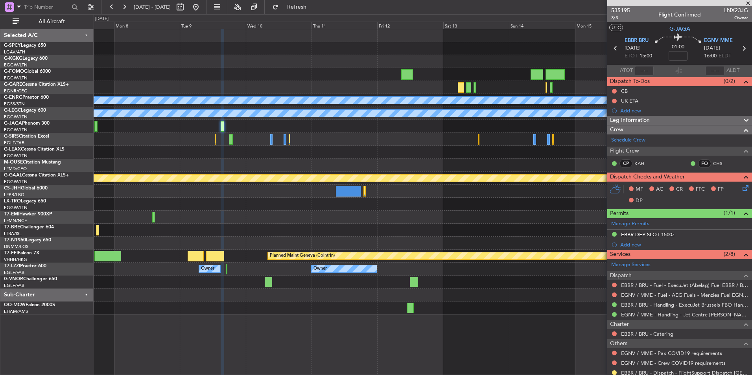
click at [311, 164] on div "Owner A/C Unavailable London (Luton) Planned Maint Dusseldorf Planned Maint Che…" at bounding box center [423, 171] width 658 height 285
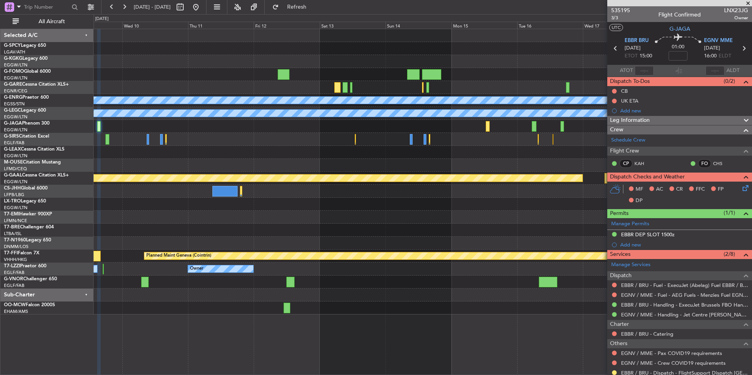
click at [344, 158] on div "Owner A/C Unavailable London (Luton) Planned Maint Dusseldorf Planned Maint Gen…" at bounding box center [423, 171] width 658 height 285
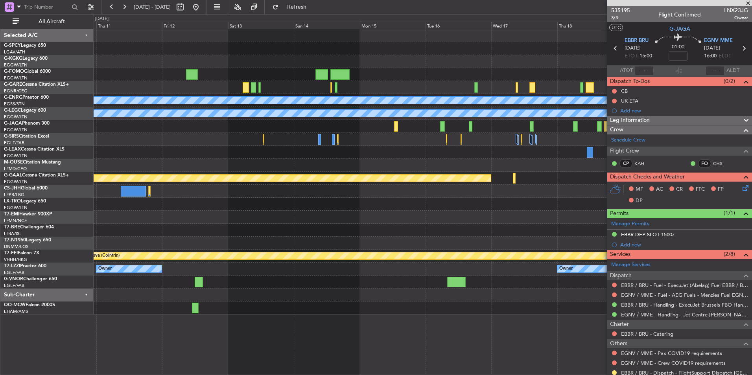
click at [386, 154] on div at bounding box center [423, 152] width 658 height 13
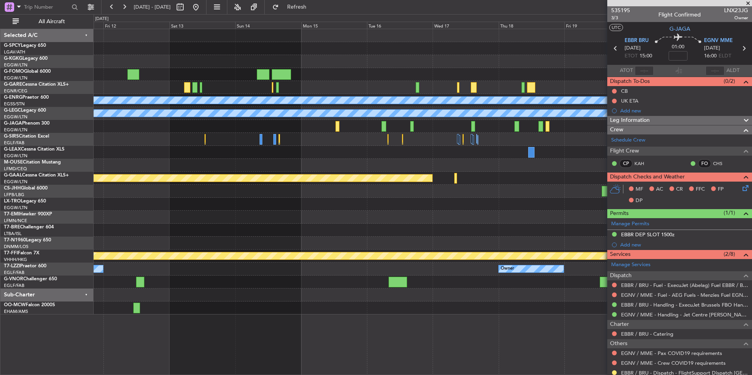
click at [480, 140] on div "Owner A/C Unavailable London (Luton) Planned Maint Dusseldorf Planned Maint Gen…" at bounding box center [423, 171] width 658 height 285
